Goal: Information Seeking & Learning: Check status

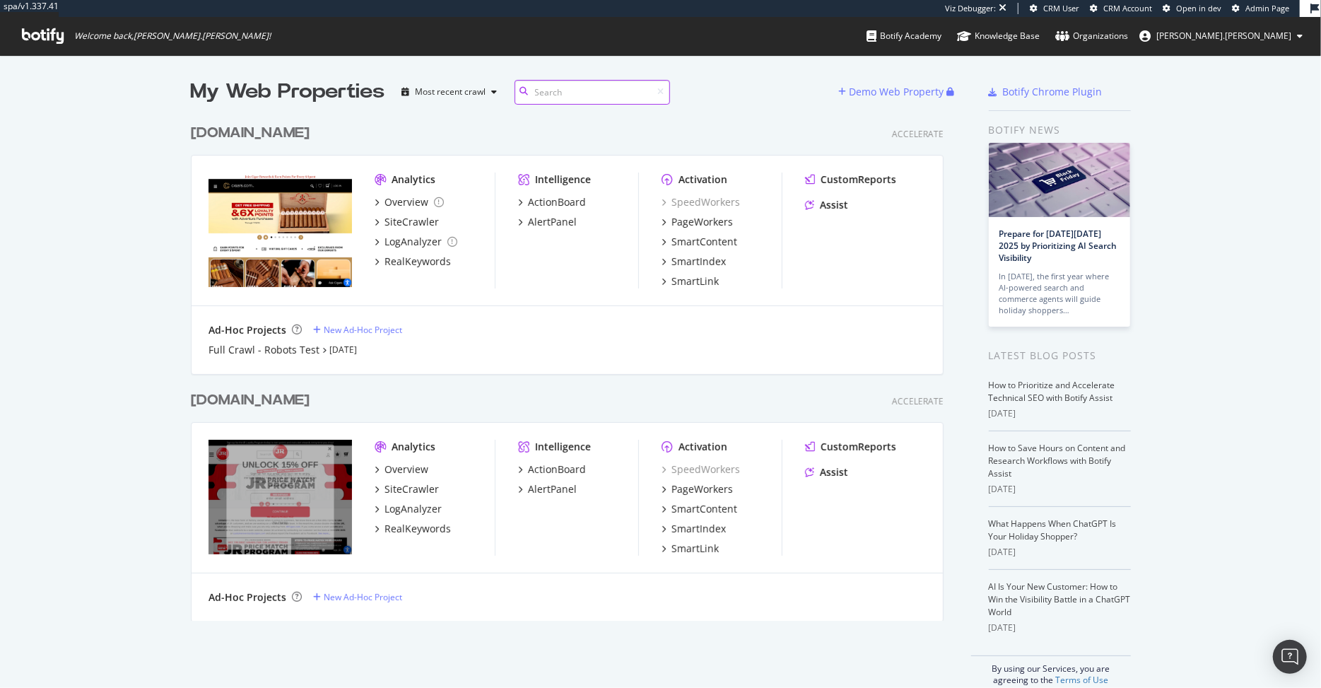
scroll to position [514, 763]
click at [412, 203] on div "Overview" at bounding box center [406, 202] width 44 height 14
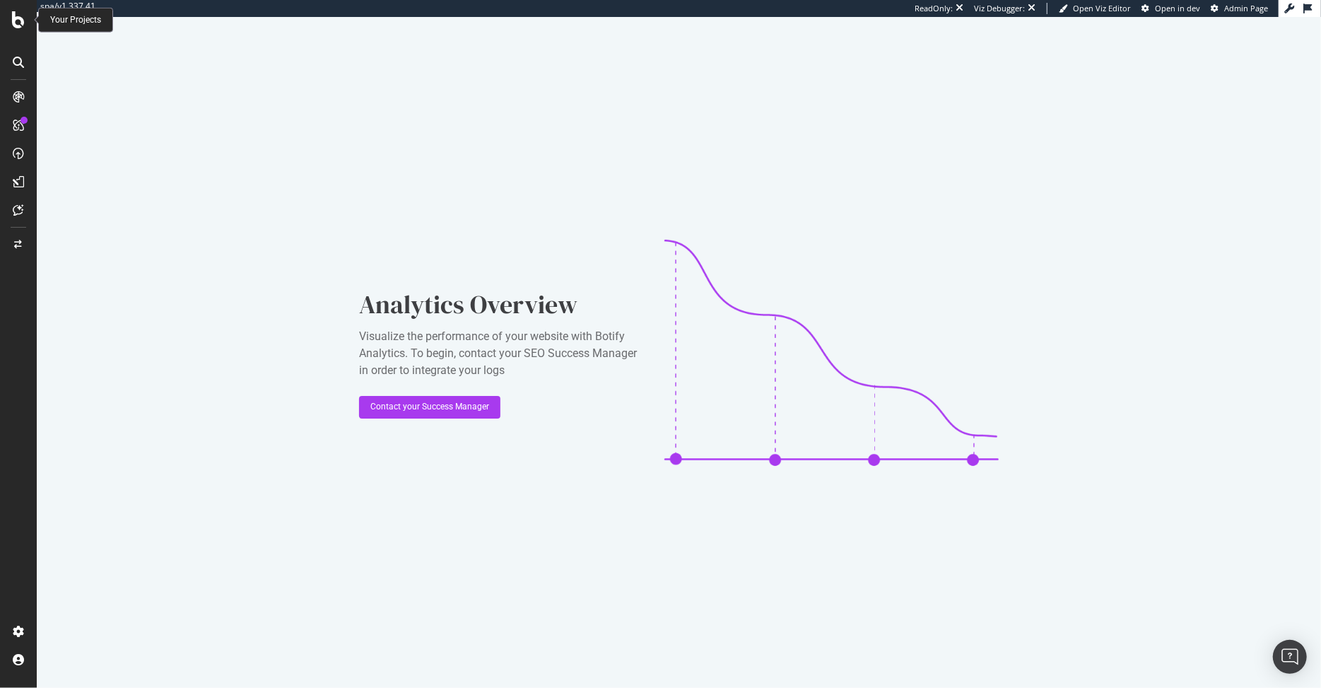
click at [21, 22] on icon at bounding box center [18, 19] width 13 height 17
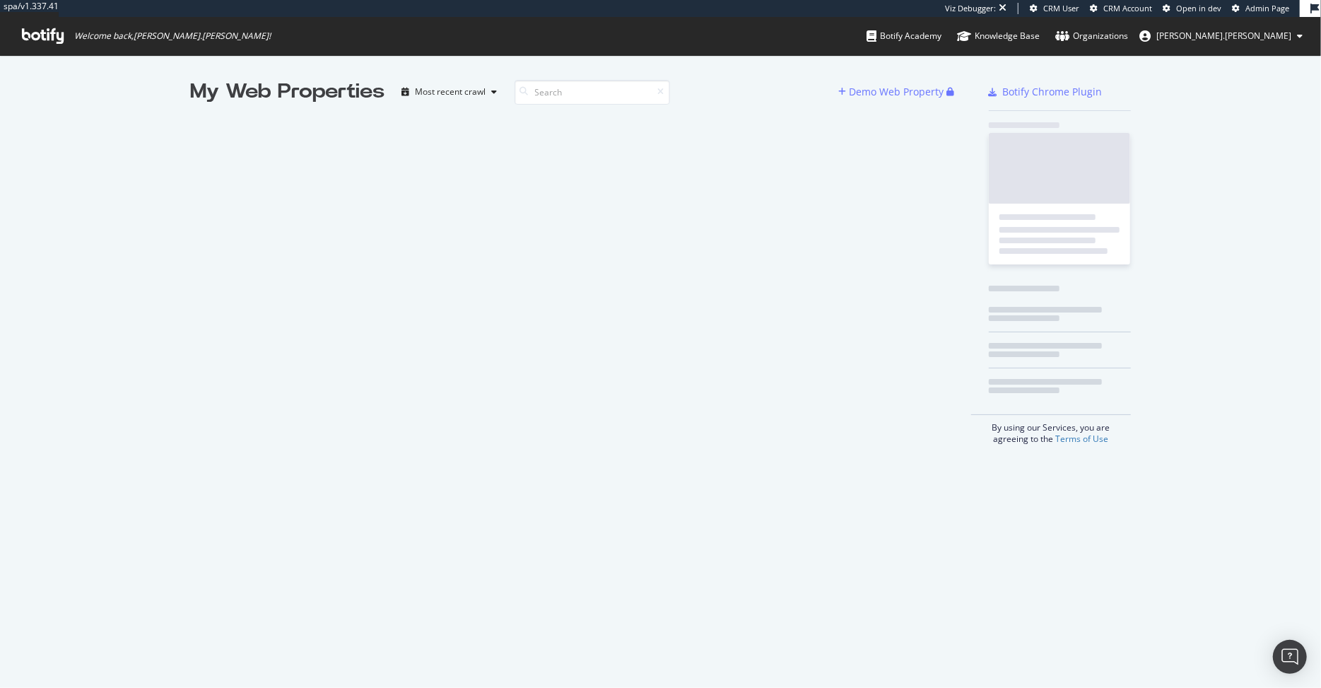
scroll to position [688, 1321]
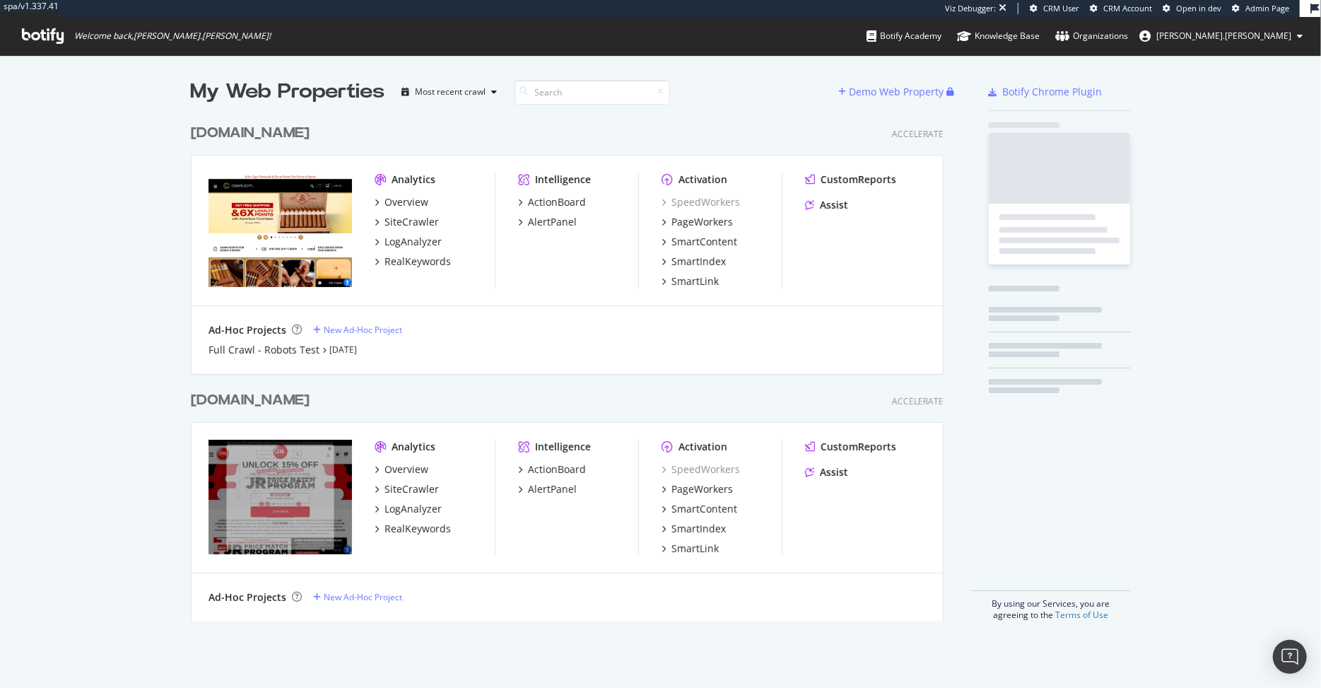
scroll to position [514, 763]
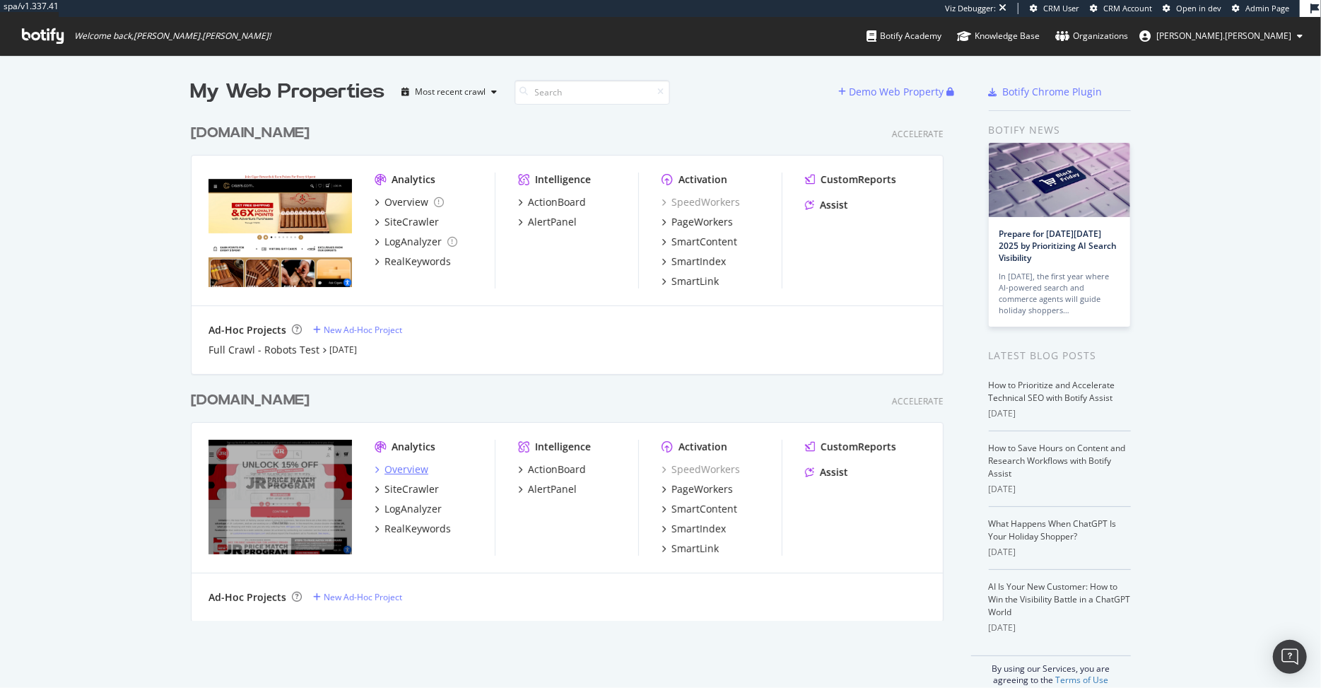
click at [399, 466] on div "Overview" at bounding box center [406, 469] width 44 height 14
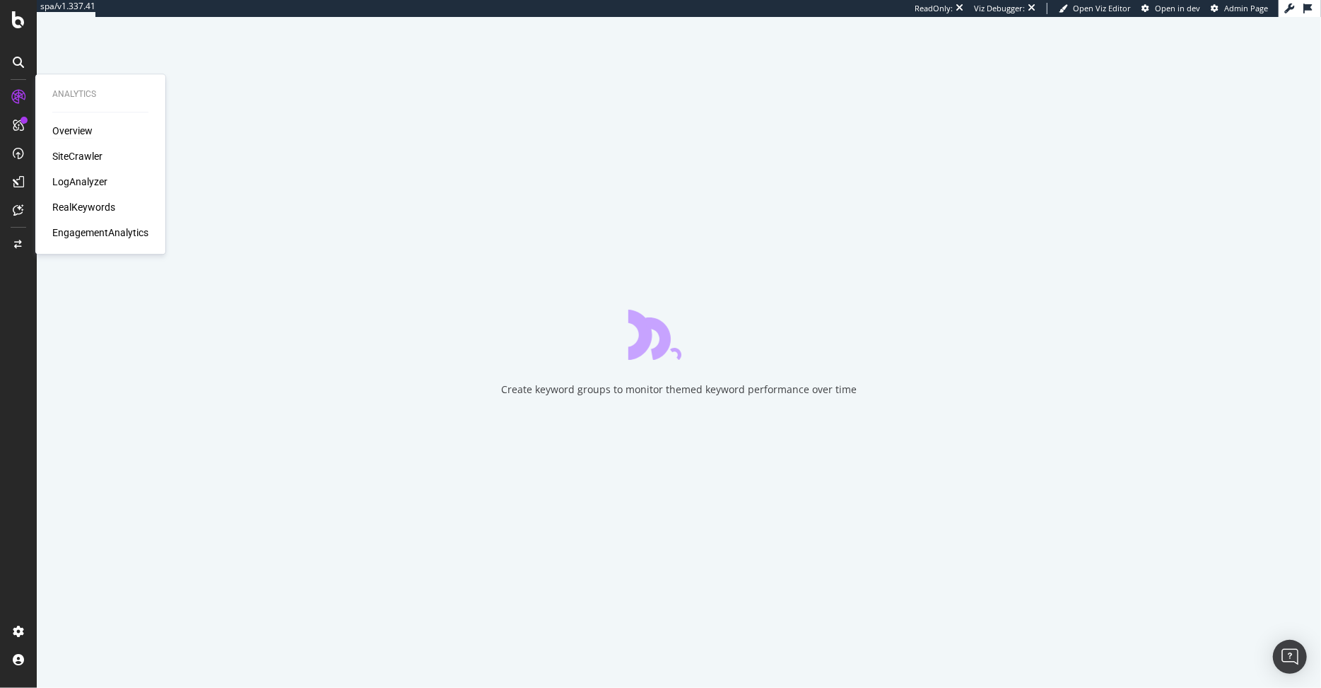
click at [83, 177] on div "LogAnalyzer" at bounding box center [79, 182] width 55 height 14
